Goal: Transaction & Acquisition: Purchase product/service

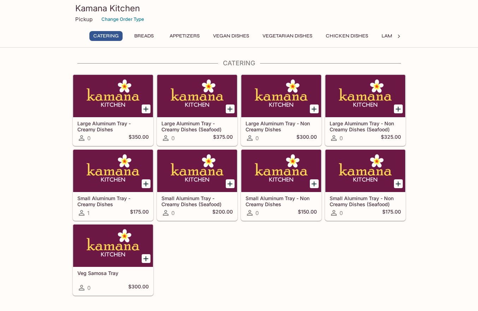
scroll to position [19, 0]
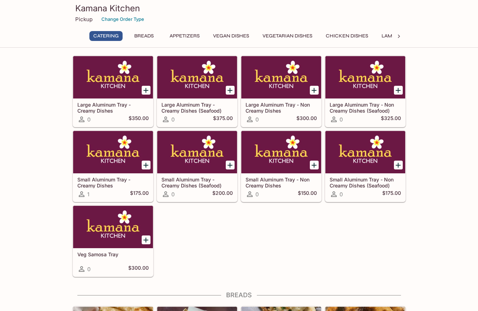
click at [390, 36] on button "Lamb Dishes" at bounding box center [397, 36] width 40 height 10
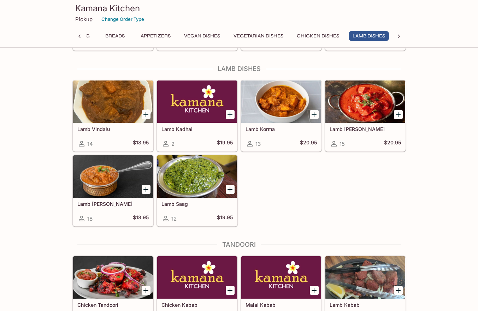
scroll to position [1429, 0]
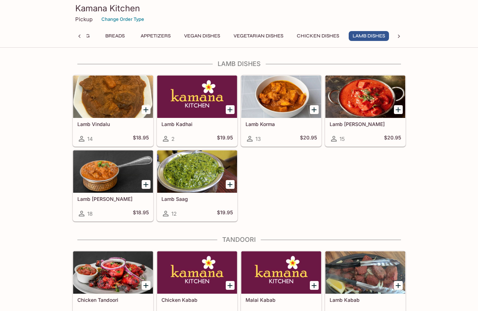
click at [231, 182] on icon "Add Lamb Saag" at bounding box center [230, 184] width 8 height 8
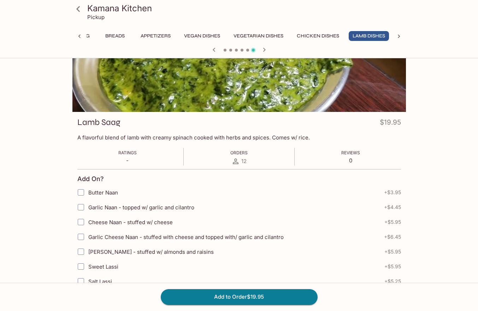
scroll to position [54, 0]
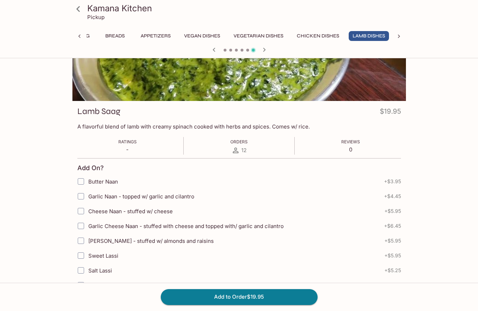
click at [81, 196] on input "Garlic Naan - topped w/ garlic and cilantro" at bounding box center [81, 196] width 14 height 14
checkbox input "true"
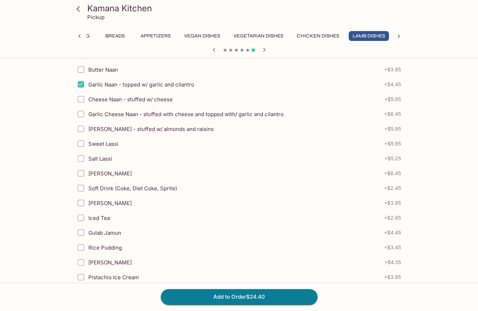
scroll to position [169, 0]
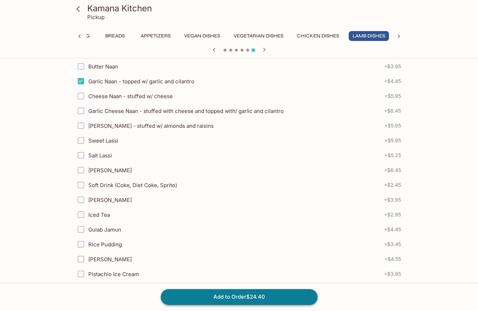
click at [255, 295] on button "Add to Order $24.40" at bounding box center [239, 297] width 157 height 16
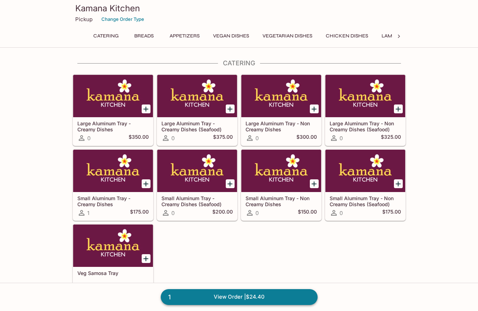
click at [242, 295] on link "1 View Order | $24.40" at bounding box center [239, 297] width 157 height 16
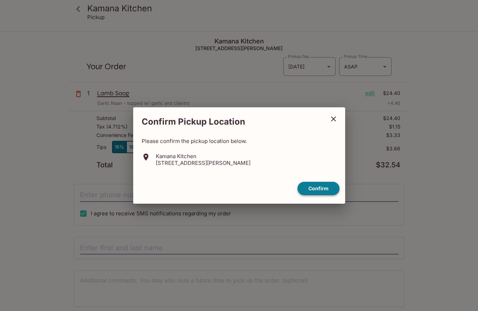
click at [317, 189] on button "Confirm" at bounding box center [318, 189] width 42 height 14
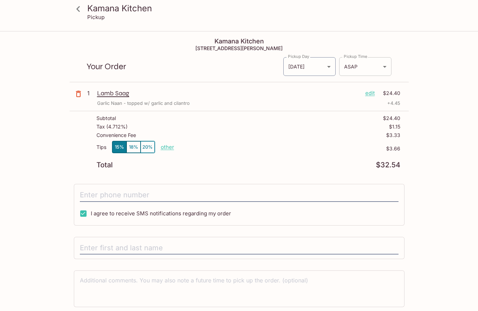
click at [382, 66] on body "Kamana Kitchen Pickup Kamana Kitchen [STREET_ADDRESS][PERSON_NAME] Your Order P…" at bounding box center [239, 187] width 478 height 311
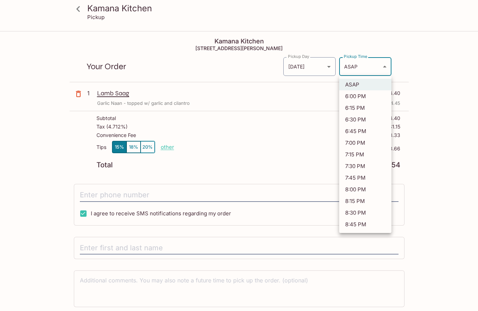
click at [382, 65] on div at bounding box center [239, 155] width 478 height 311
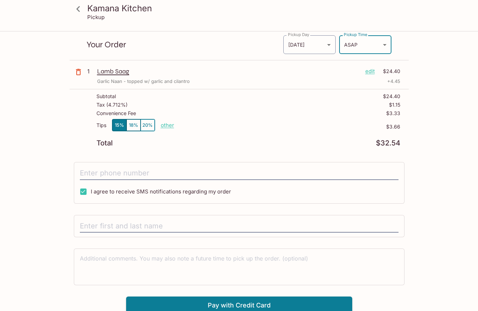
scroll to position [32, 0]
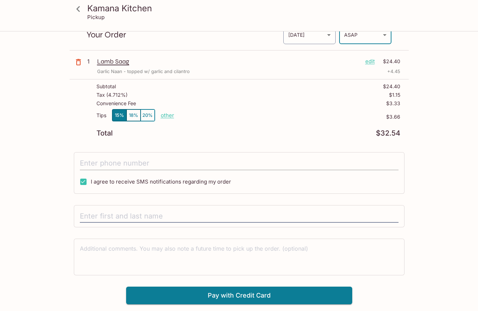
click at [226, 159] on input "tel" at bounding box center [239, 163] width 319 height 13
type input "[PHONE_NUMBER]"
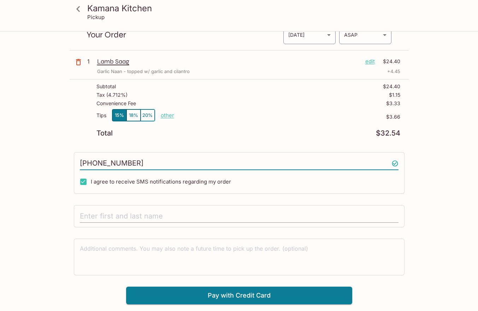
click at [133, 219] on input "text" at bounding box center [239, 216] width 319 height 13
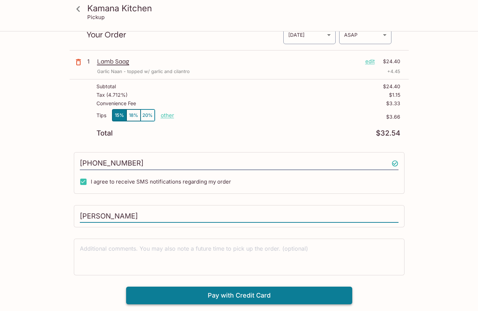
type input "[PERSON_NAME]"
click at [218, 295] on button "Pay with Credit Card" at bounding box center [239, 296] width 226 height 18
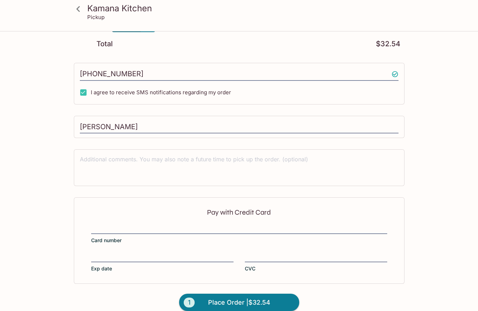
scroll to position [131, 0]
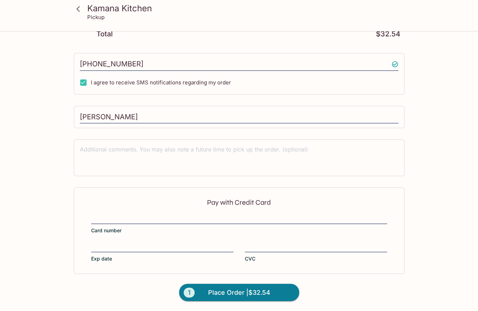
click at [113, 214] on div at bounding box center [239, 219] width 296 height 10
click at [113, 215] on input "Card number" at bounding box center [239, 215] width 296 height 0
click at [250, 293] on span "Place Order | $32.54" at bounding box center [239, 292] width 62 height 11
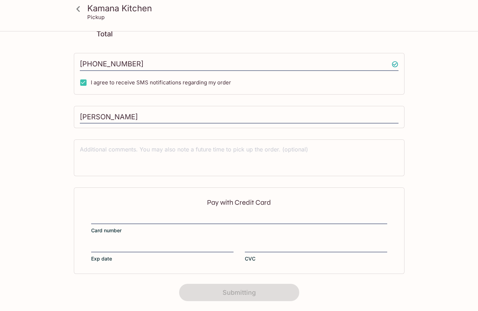
scroll to position [99, 0]
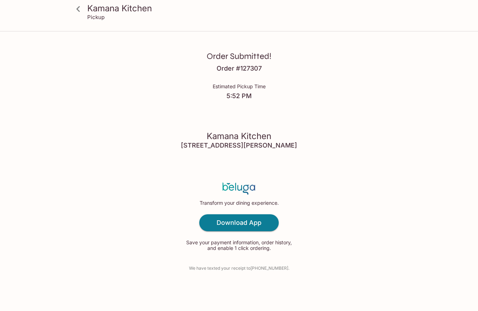
click at [79, 8] on icon at bounding box center [78, 9] width 12 height 12
